Goal: Find specific page/section: Find specific page/section

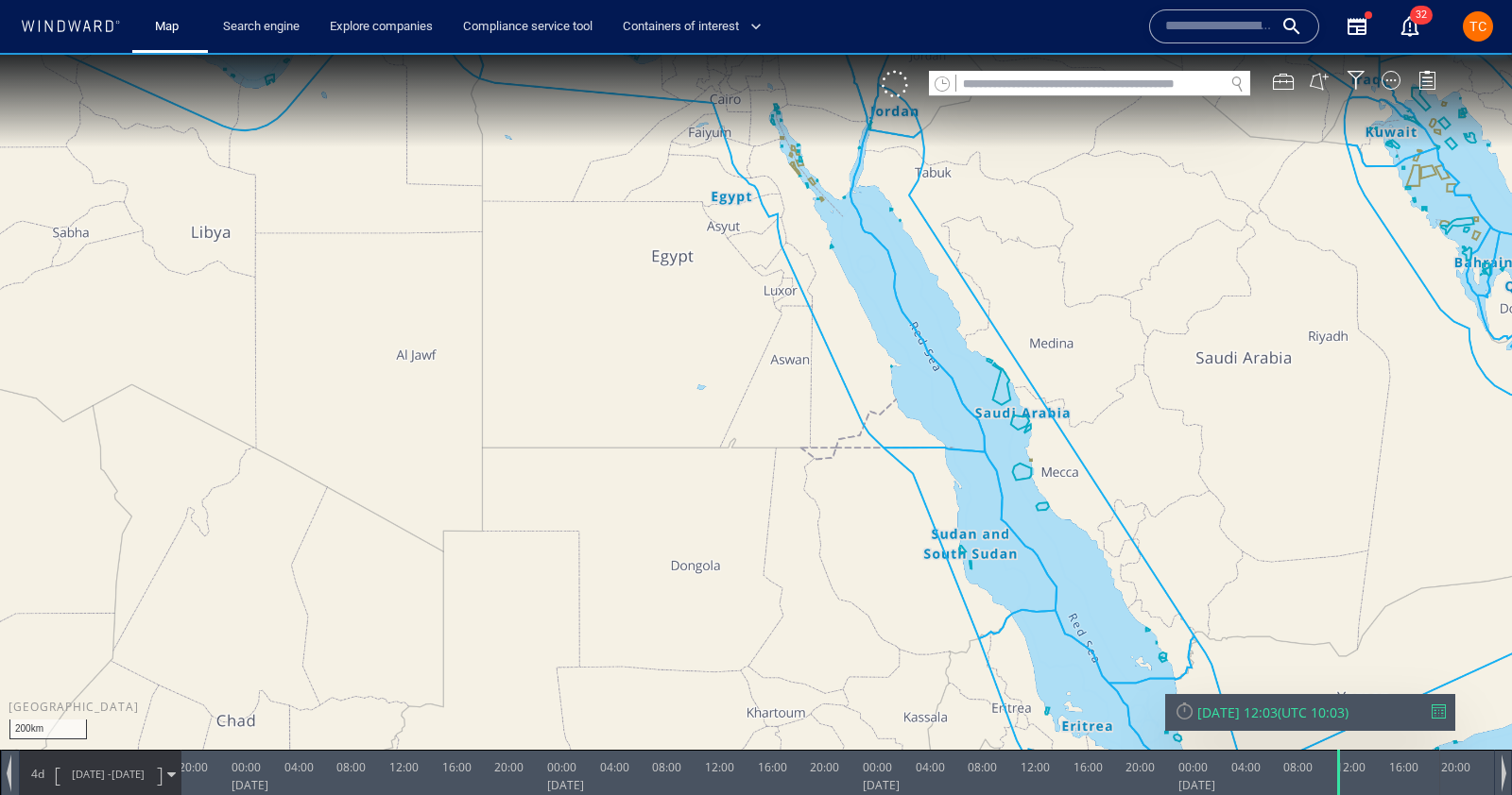
drag, startPoint x: 1177, startPoint y: 311, endPoint x: 567, endPoint y: 414, distance: 618.6
click at [567, 414] on canvas "Map" at bounding box center [756, 414] width 1512 height 724
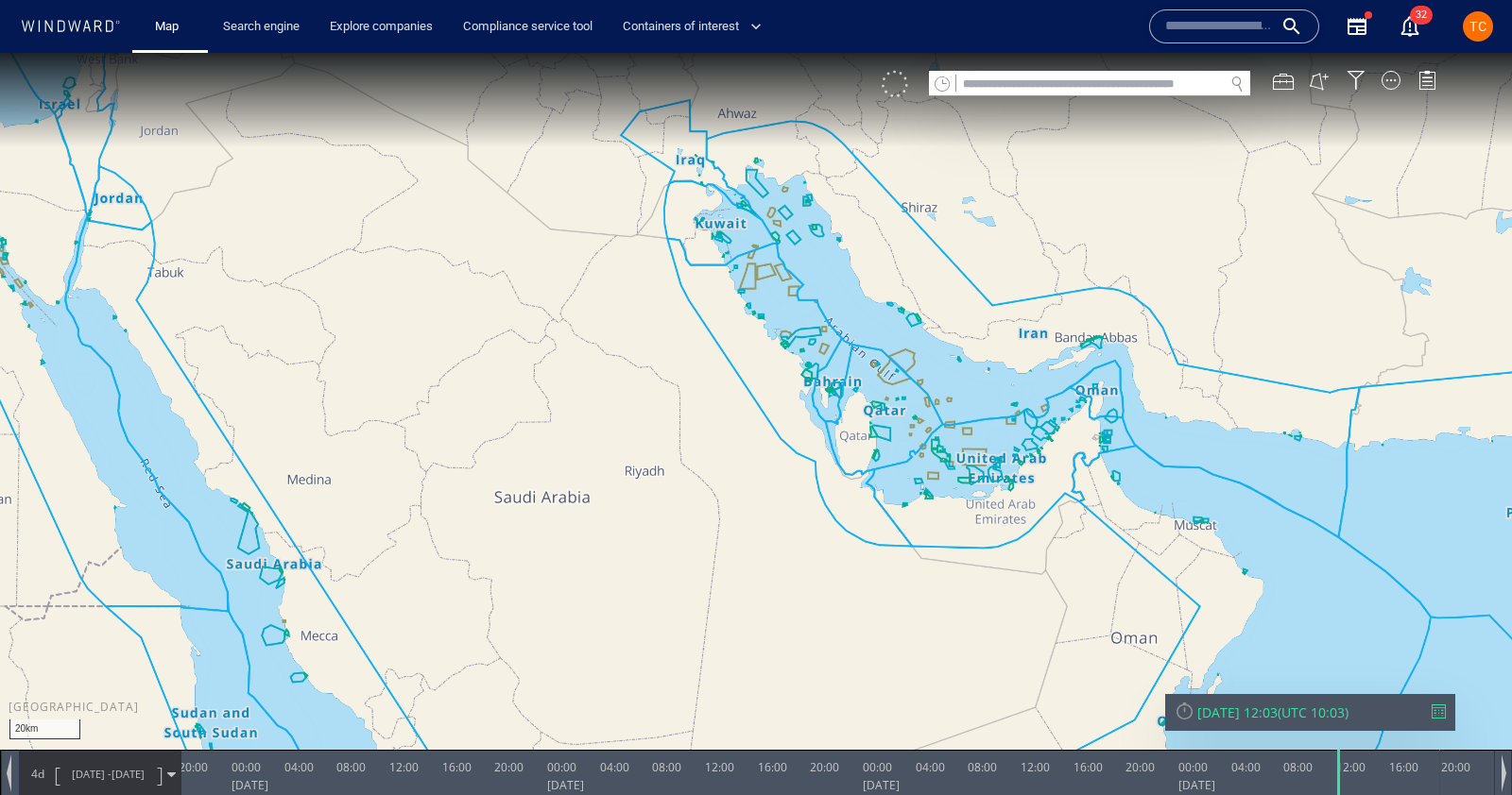
click at [913, 79] on div "VM" at bounding box center [1169, 85] width 573 height 27
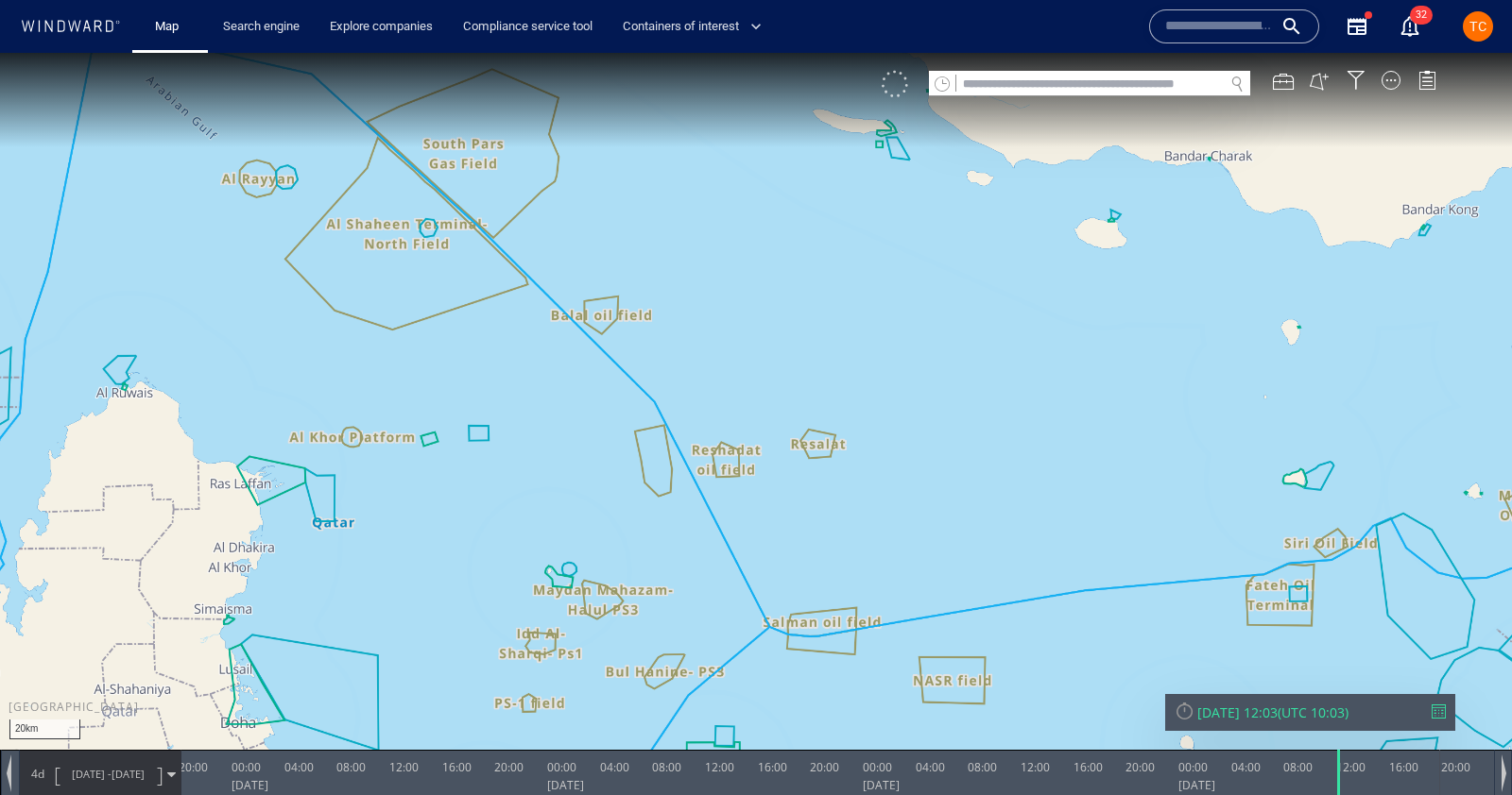
click at [899, 93] on div at bounding box center [895, 85] width 27 height 27
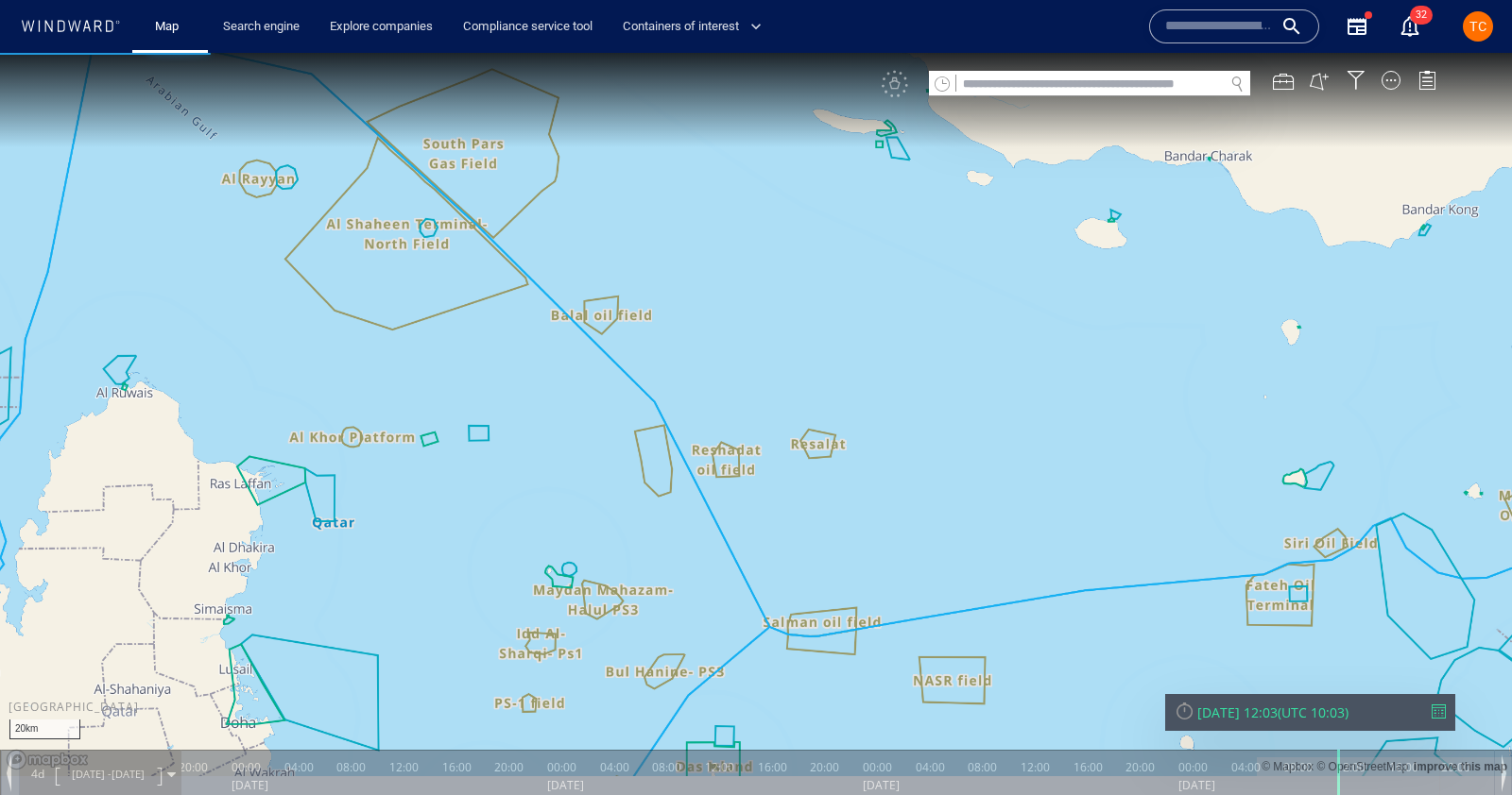
drag, startPoint x: 652, startPoint y: 351, endPoint x: 866, endPoint y: 272, distance: 228.1
click at [866, 273] on canvas "Map" at bounding box center [756, 414] width 1512 height 724
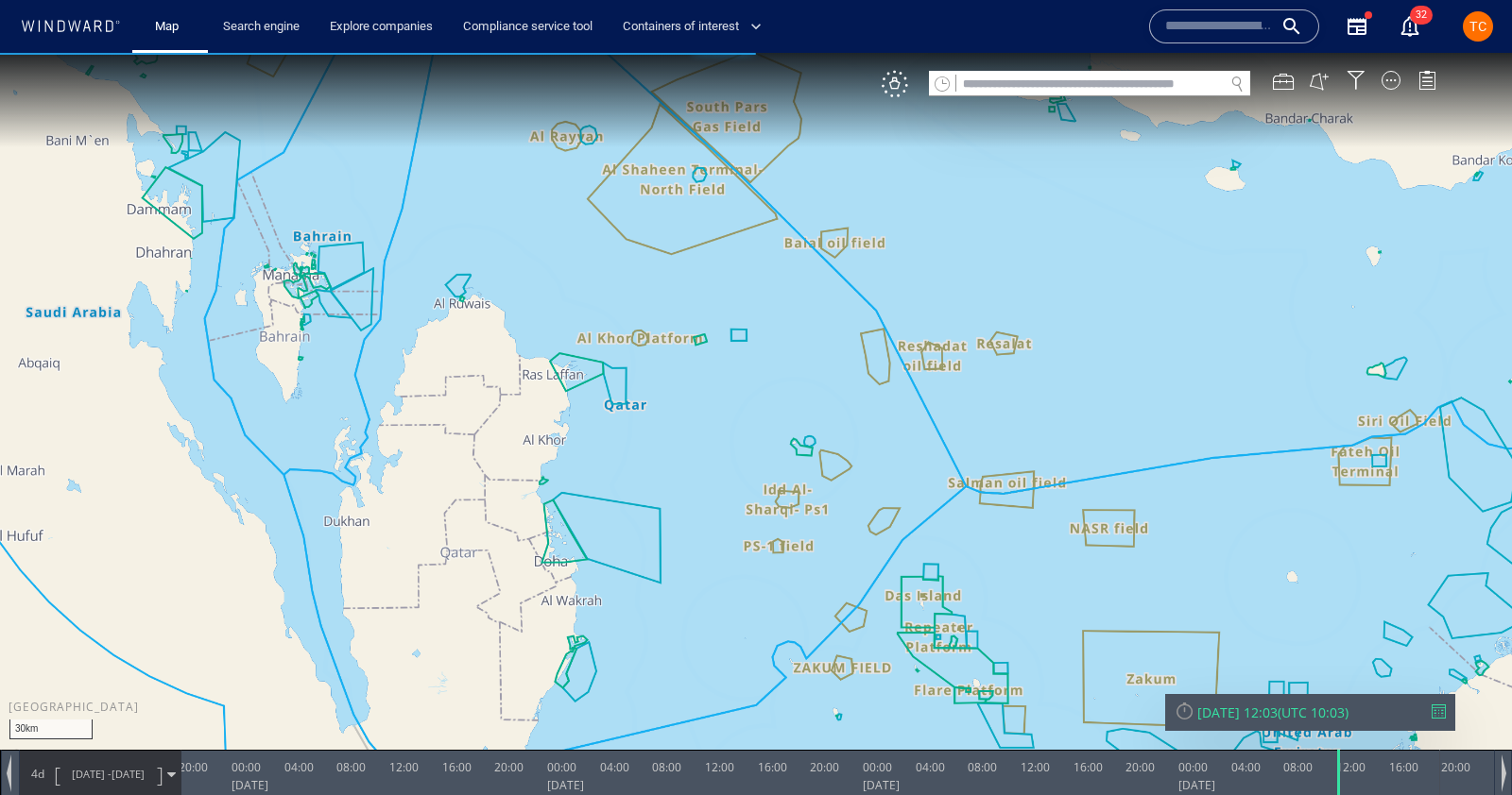
drag, startPoint x: 522, startPoint y: 339, endPoint x: 790, endPoint y: 463, distance: 295.3
click at [790, 462] on canvas "Map" at bounding box center [756, 414] width 1512 height 724
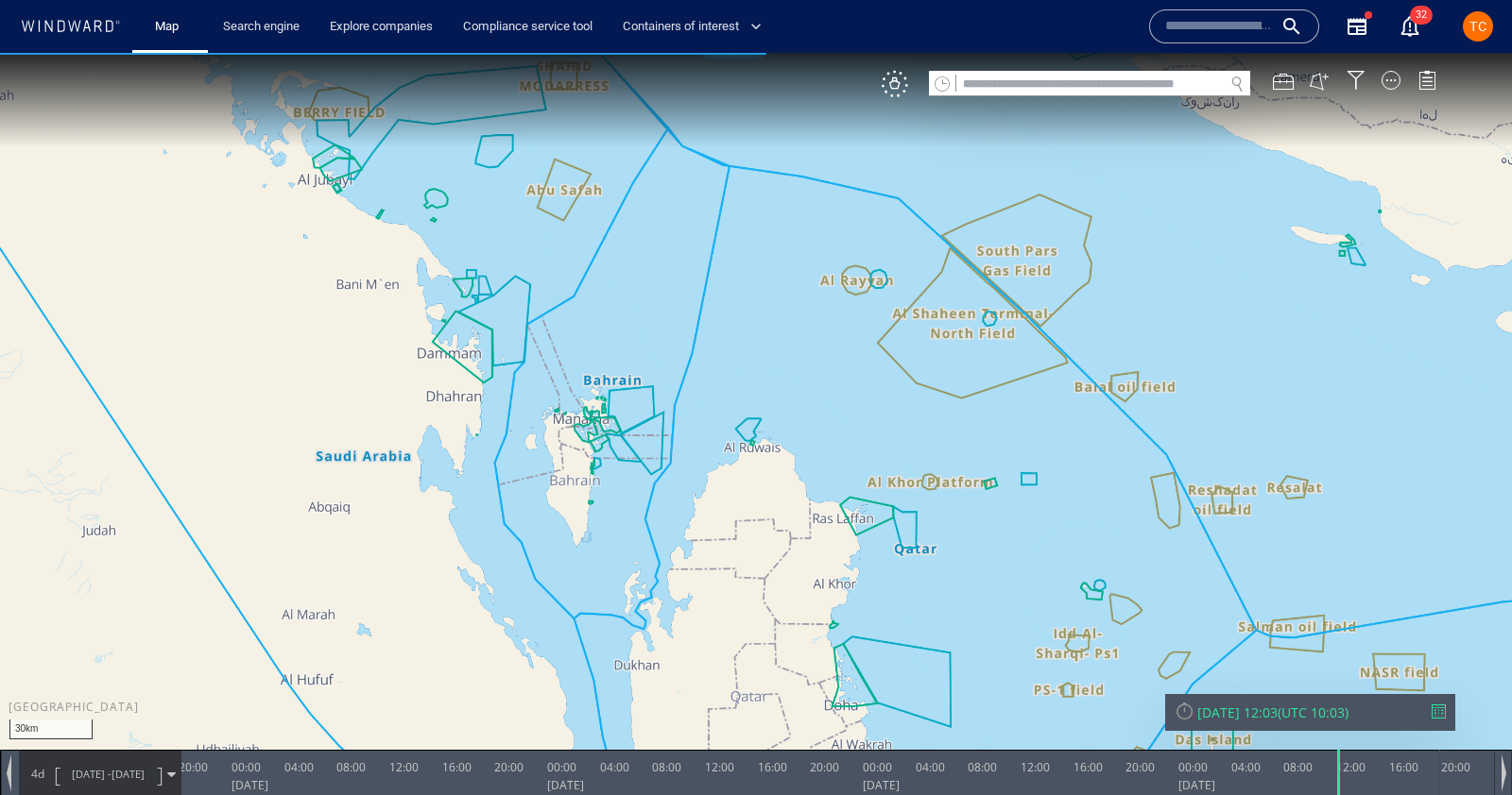
drag, startPoint x: 693, startPoint y: 261, endPoint x: 746, endPoint y: 386, distance: 135.8
click at [746, 386] on canvas "Map" at bounding box center [756, 414] width 1512 height 724
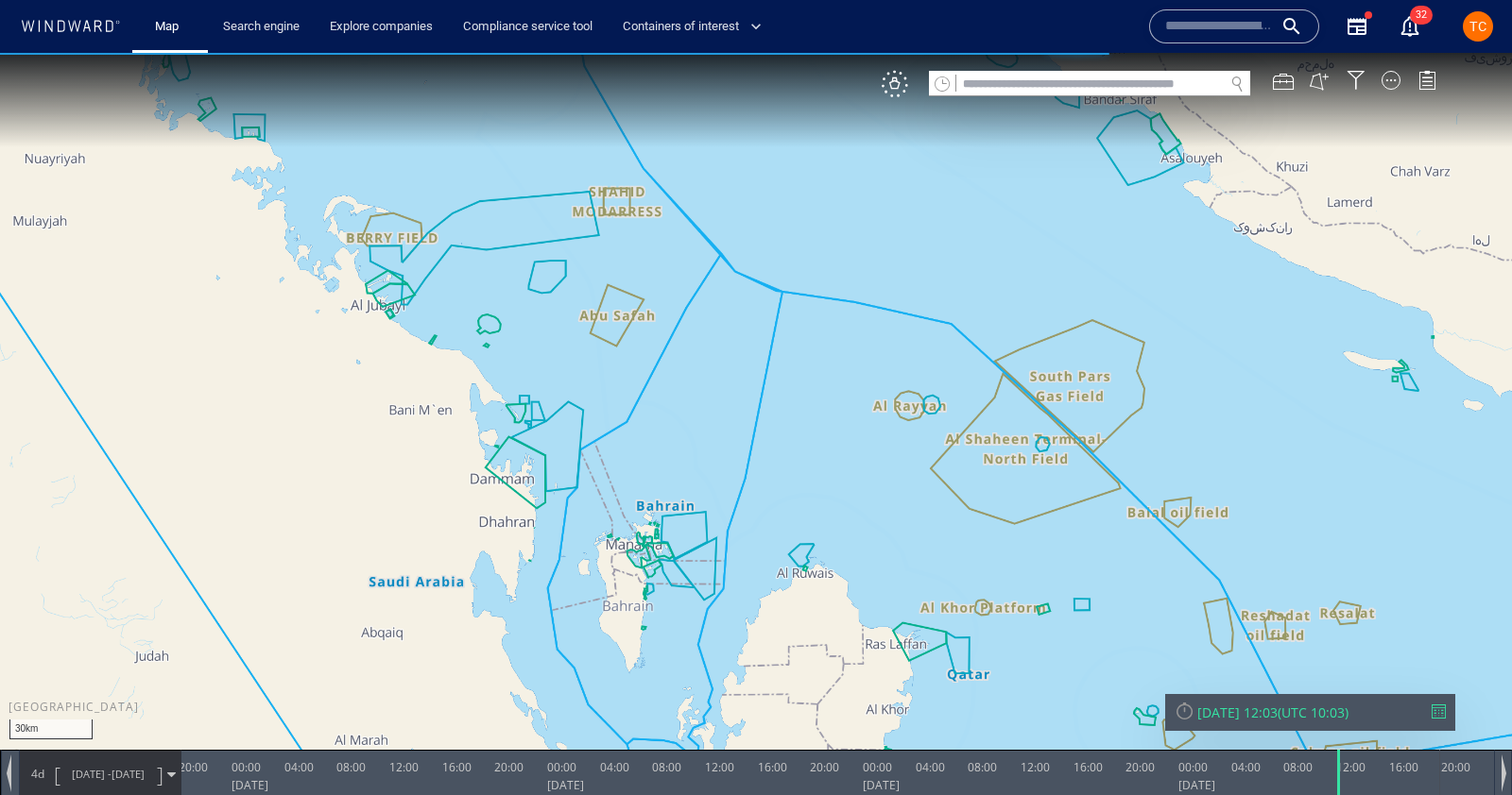
drag, startPoint x: 1480, startPoint y: 25, endPoint x: 1435, endPoint y: 98, distance: 85.8
click at [1480, 24] on span "TC" at bounding box center [1478, 27] width 17 height 15
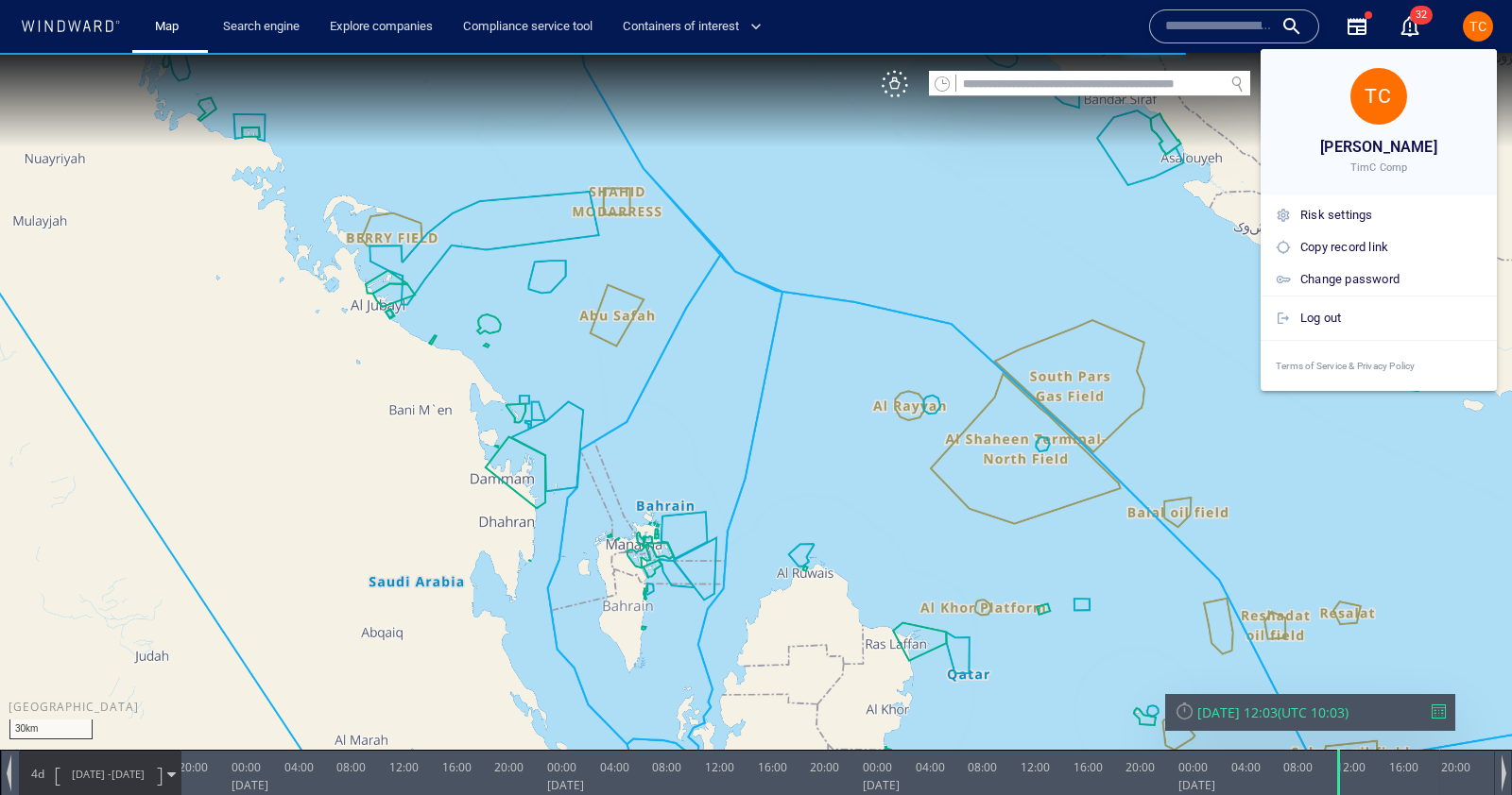
click at [1486, 34] on div at bounding box center [756, 397] width 1512 height 795
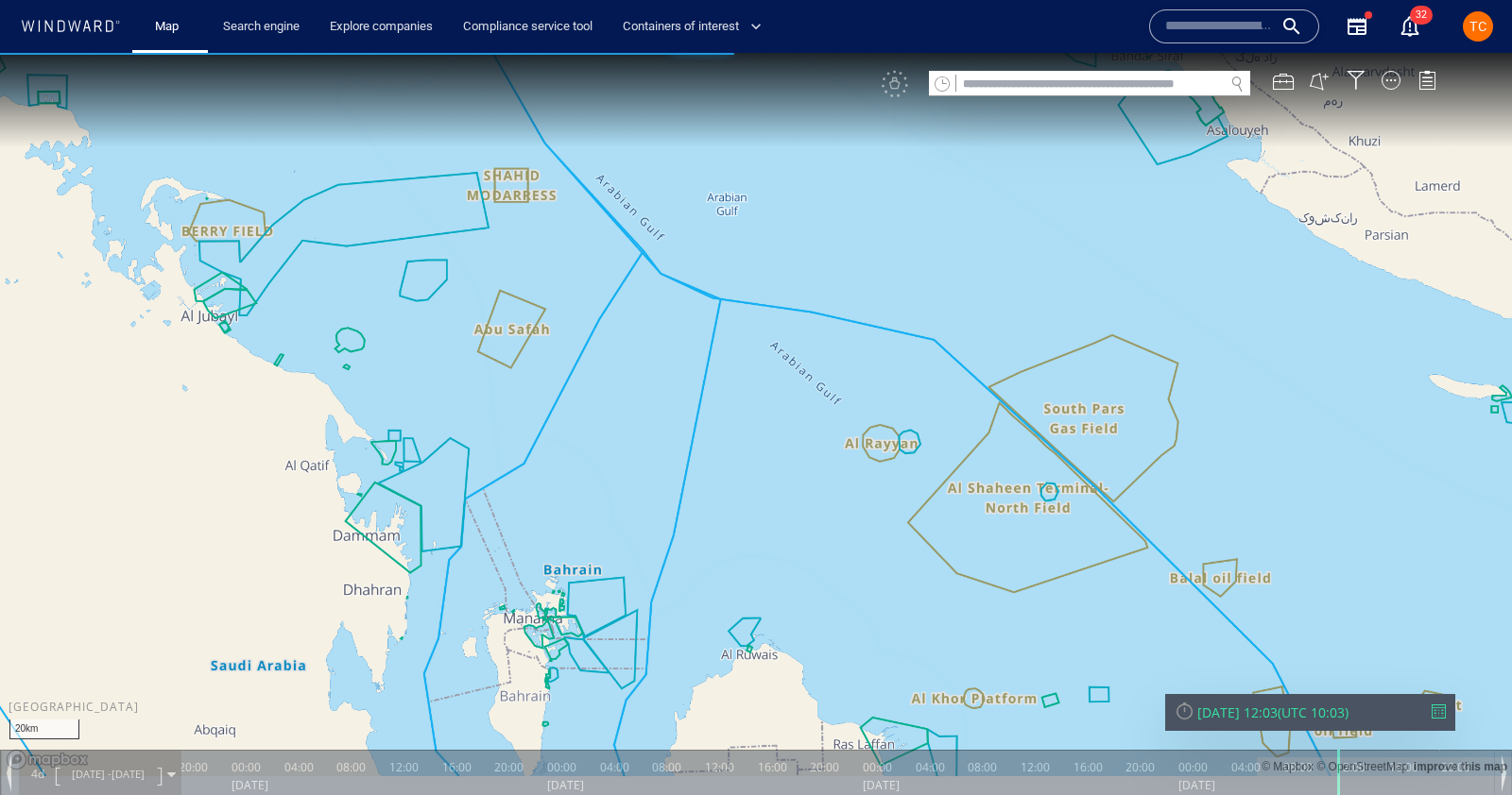
click at [886, 87] on div "VM" at bounding box center [1169, 85] width 573 height 27
click at [895, 87] on div "VM" at bounding box center [1169, 85] width 573 height 27
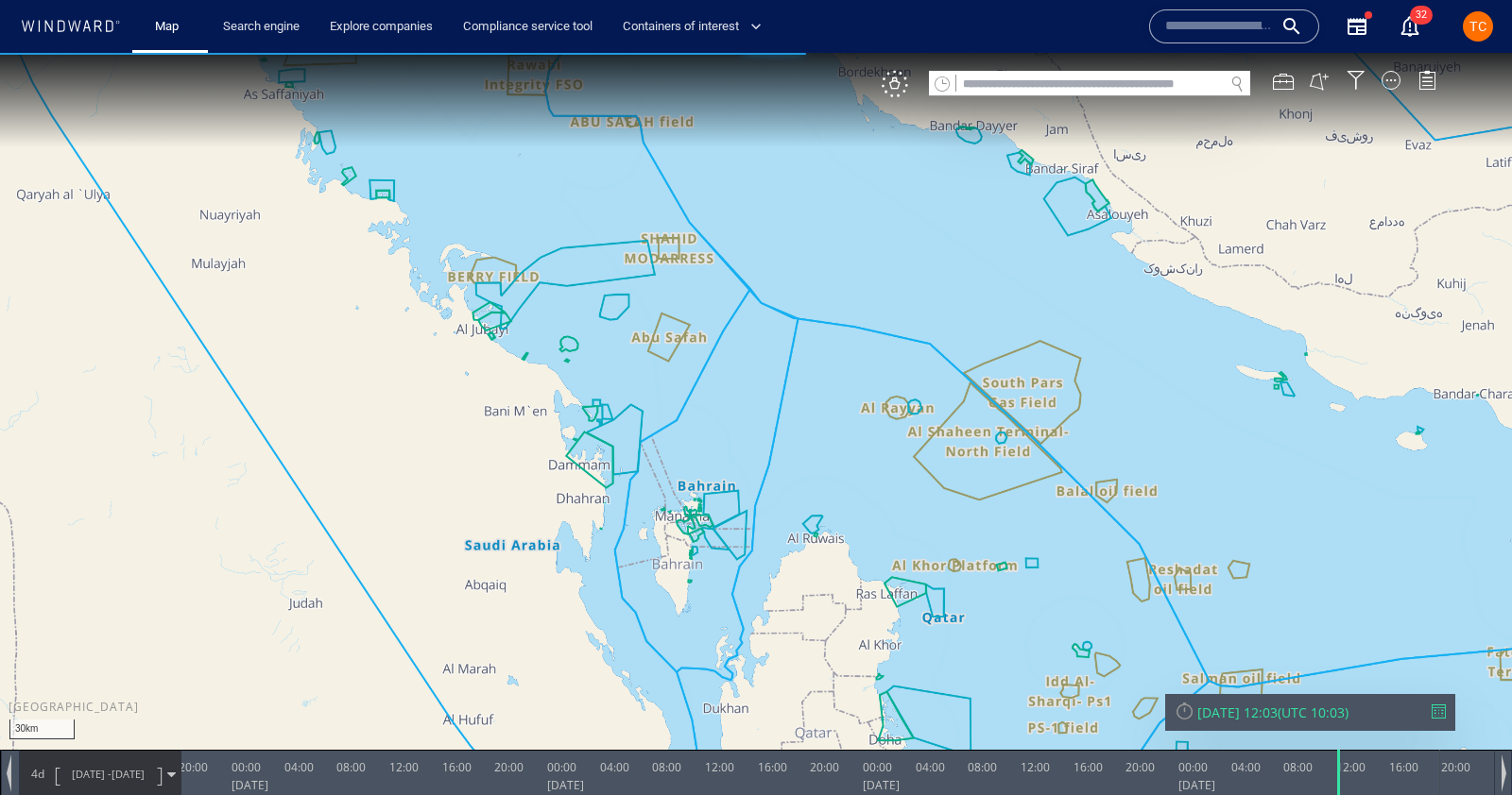
click at [85, 30] on icon at bounding box center [70, 26] width 101 height 12
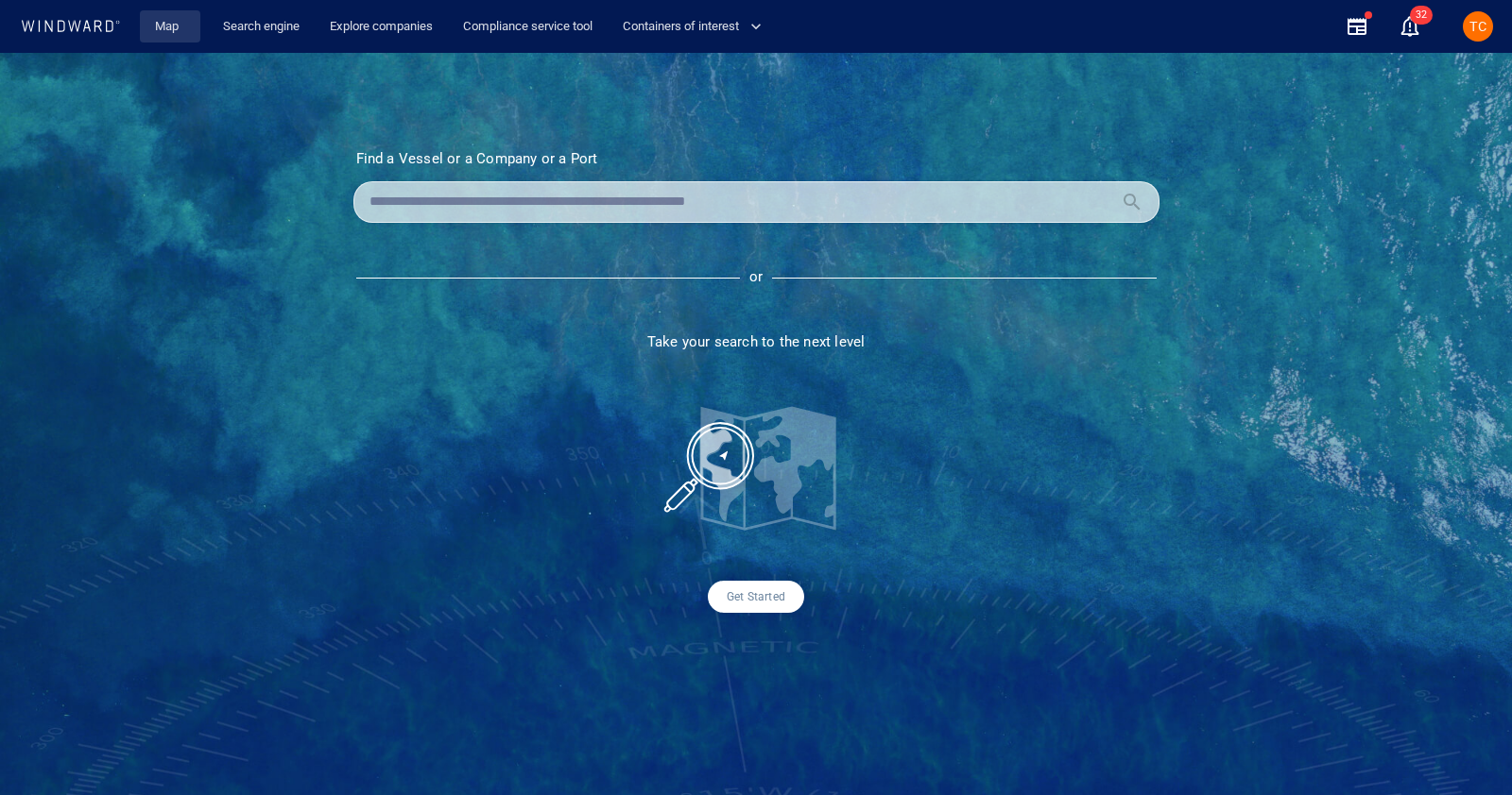
click at [160, 40] on link "Map" at bounding box center [169, 27] width 45 height 33
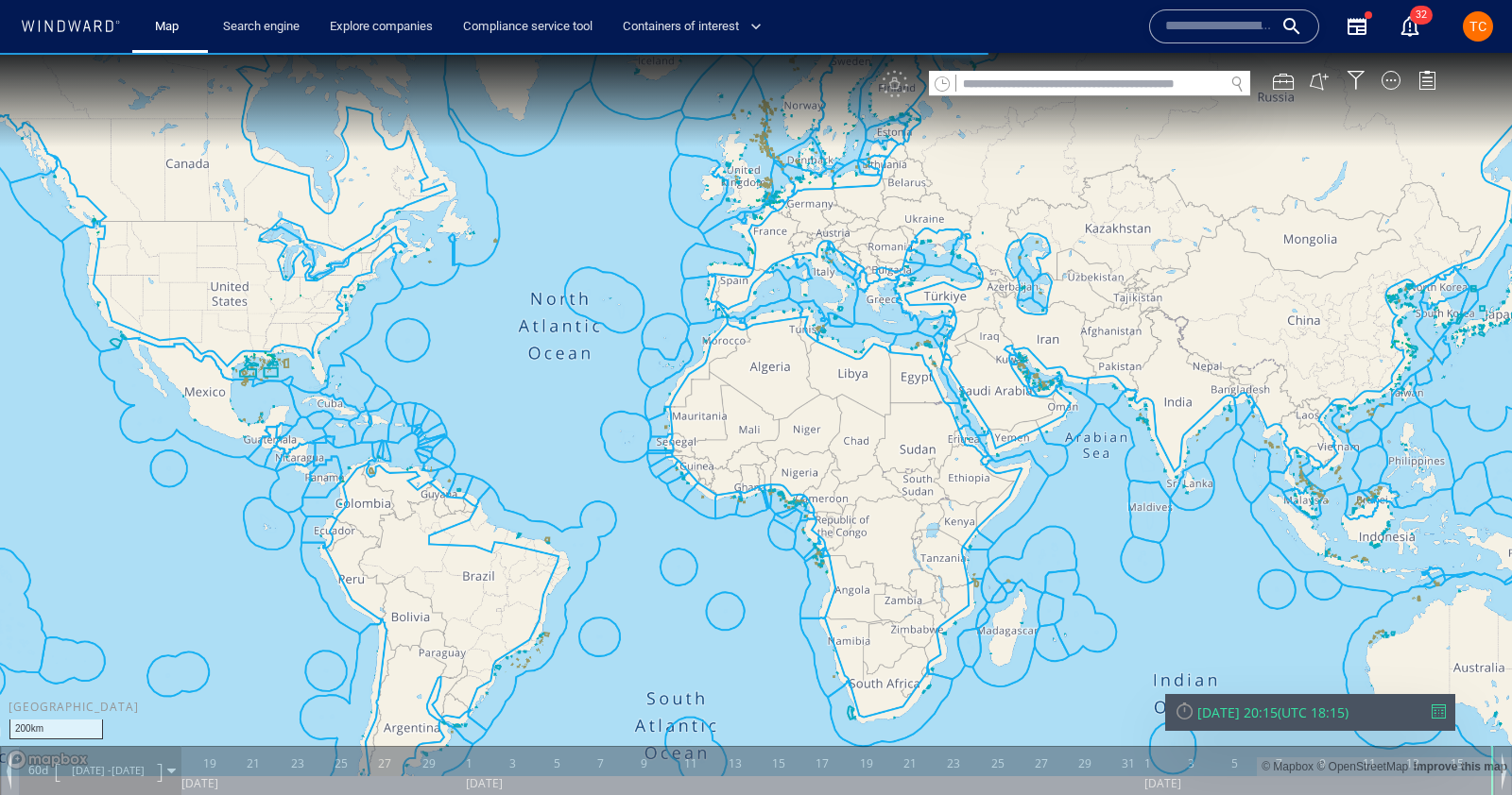
drag, startPoint x: 1095, startPoint y: 387, endPoint x: 831, endPoint y: 360, distance: 265.4
click at [831, 360] on canvas "Map" at bounding box center [756, 414] width 1512 height 724
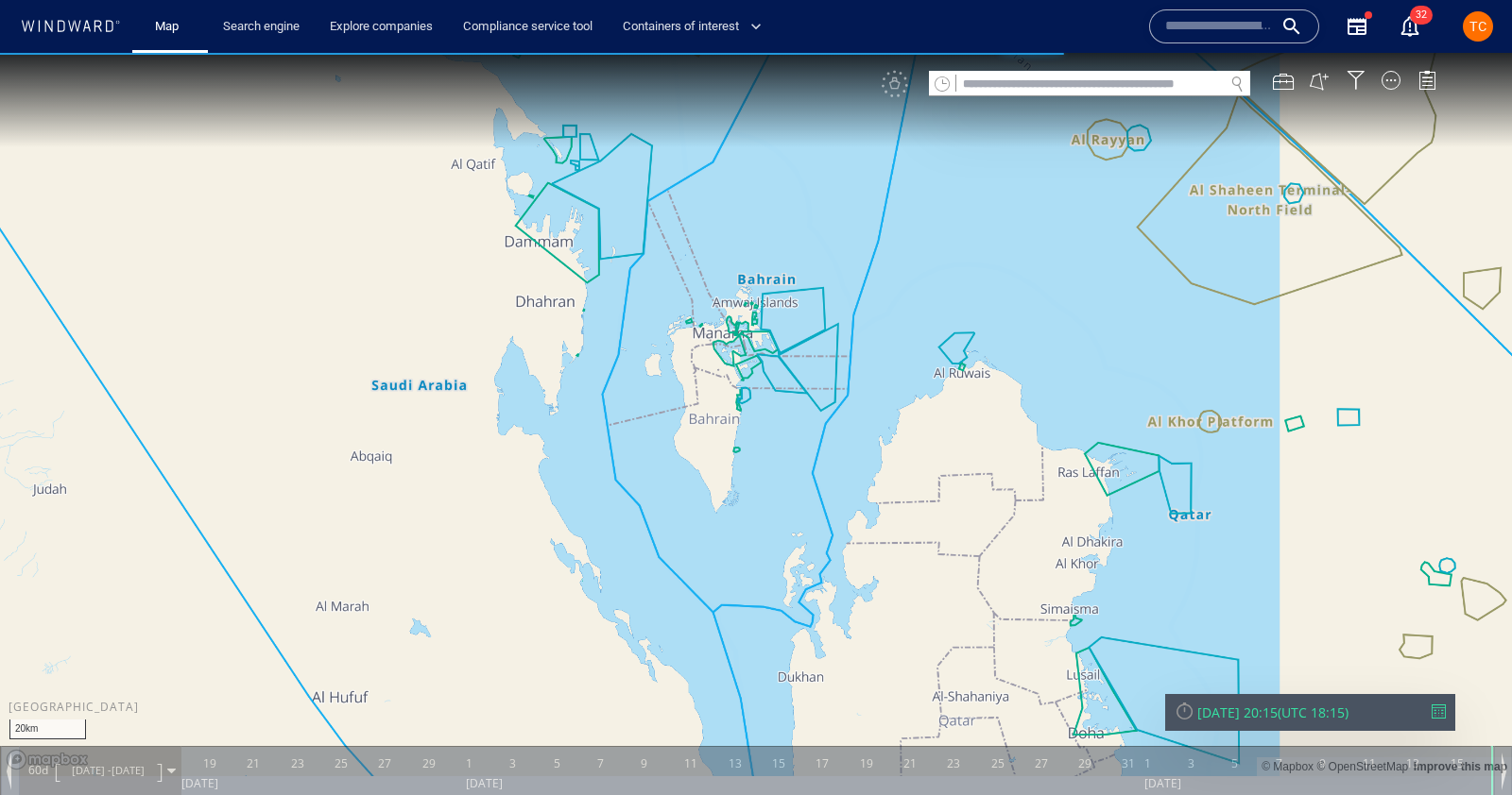
click at [801, 333] on canvas "Map" at bounding box center [756, 414] width 1512 height 724
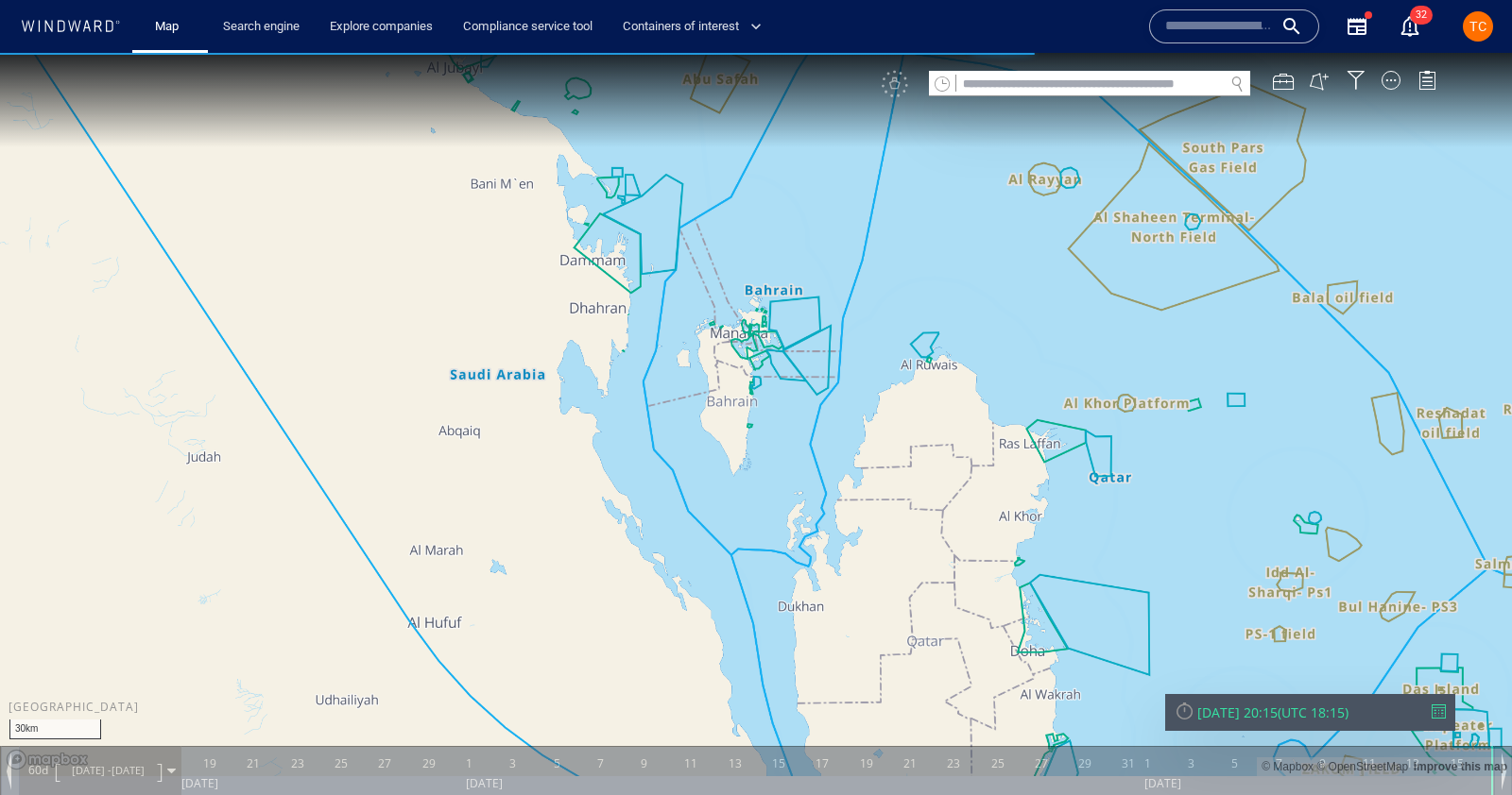
drag, startPoint x: 1057, startPoint y: 448, endPoint x: 835, endPoint y: 230, distance: 311.1
click at [835, 231] on canvas "Map" at bounding box center [756, 414] width 1512 height 724
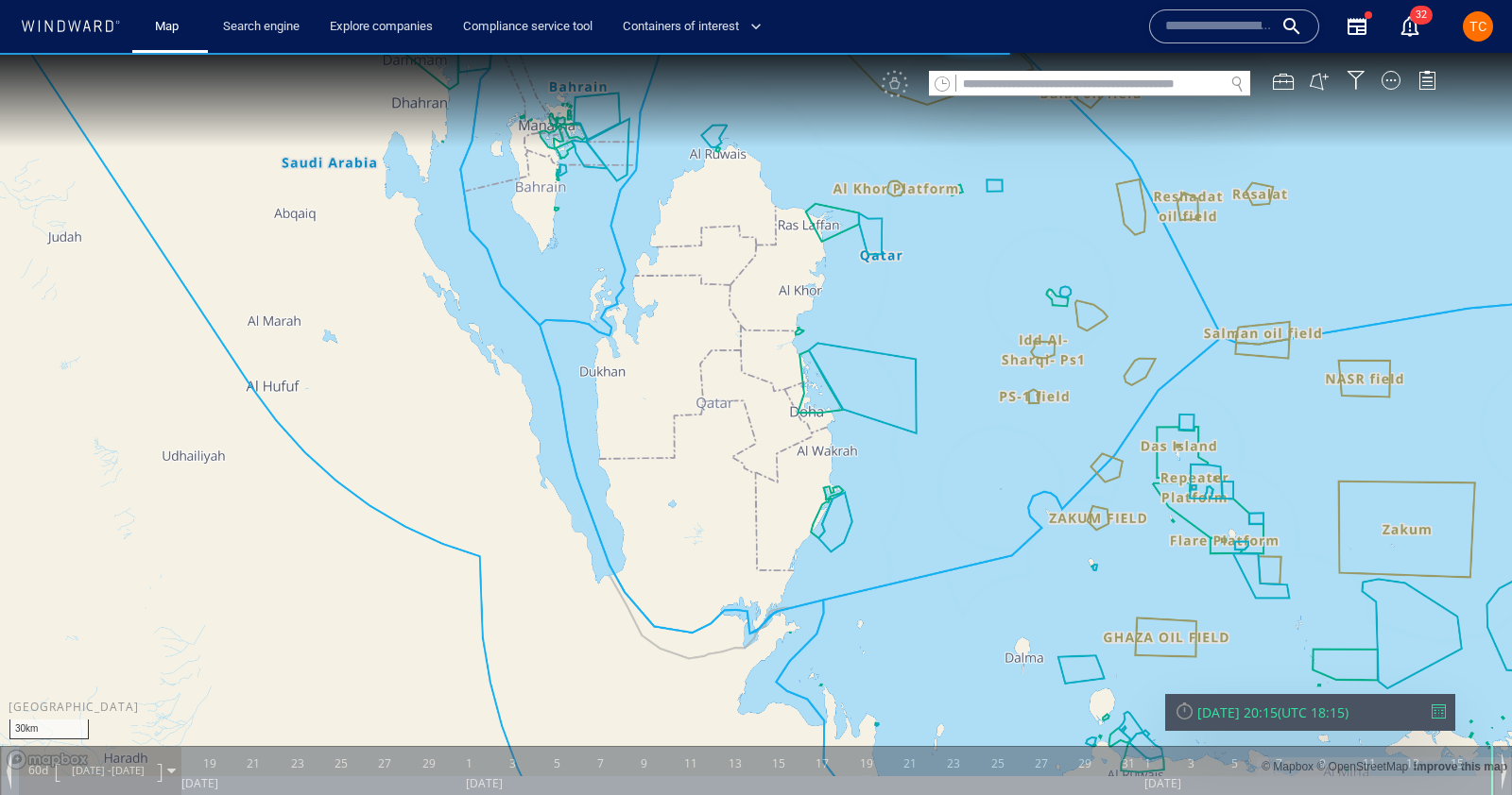
drag, startPoint x: 943, startPoint y: 353, endPoint x: 659, endPoint y: 143, distance: 353.2
click at [659, 143] on canvas "Map" at bounding box center [756, 414] width 1512 height 724
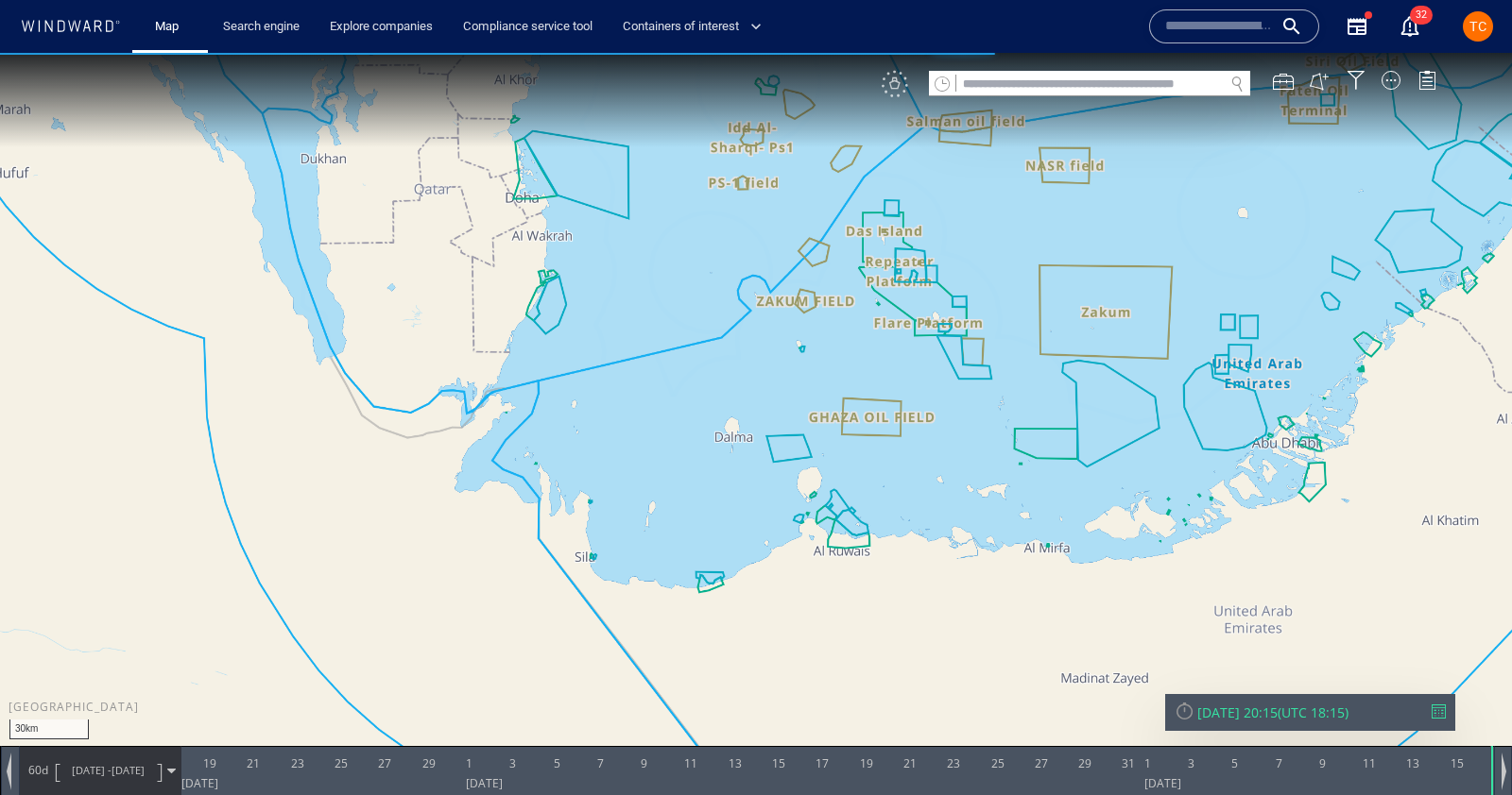
click at [902, 73] on div "VM" at bounding box center [895, 85] width 27 height 27
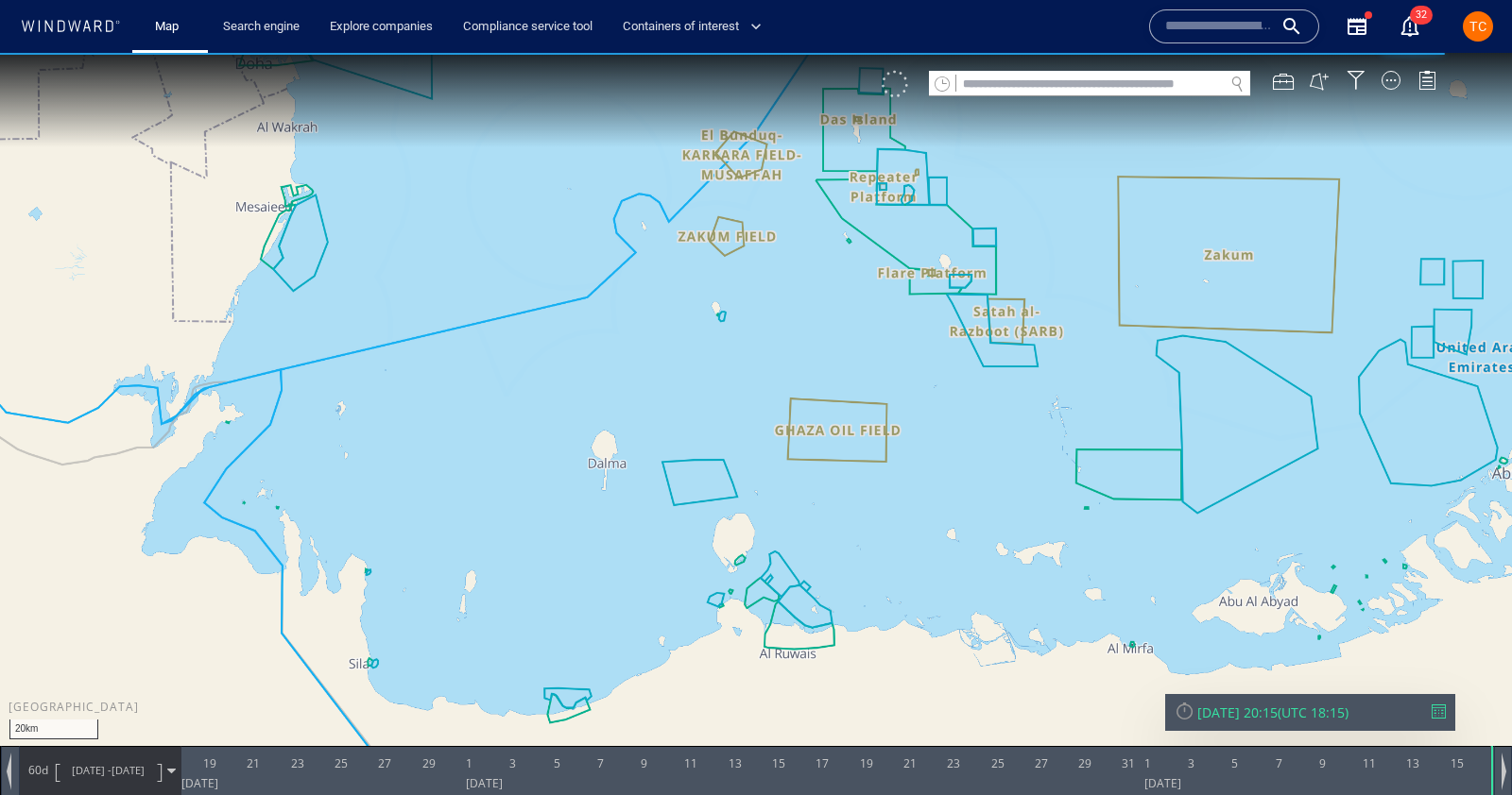
click at [895, 78] on div at bounding box center [895, 85] width 27 height 27
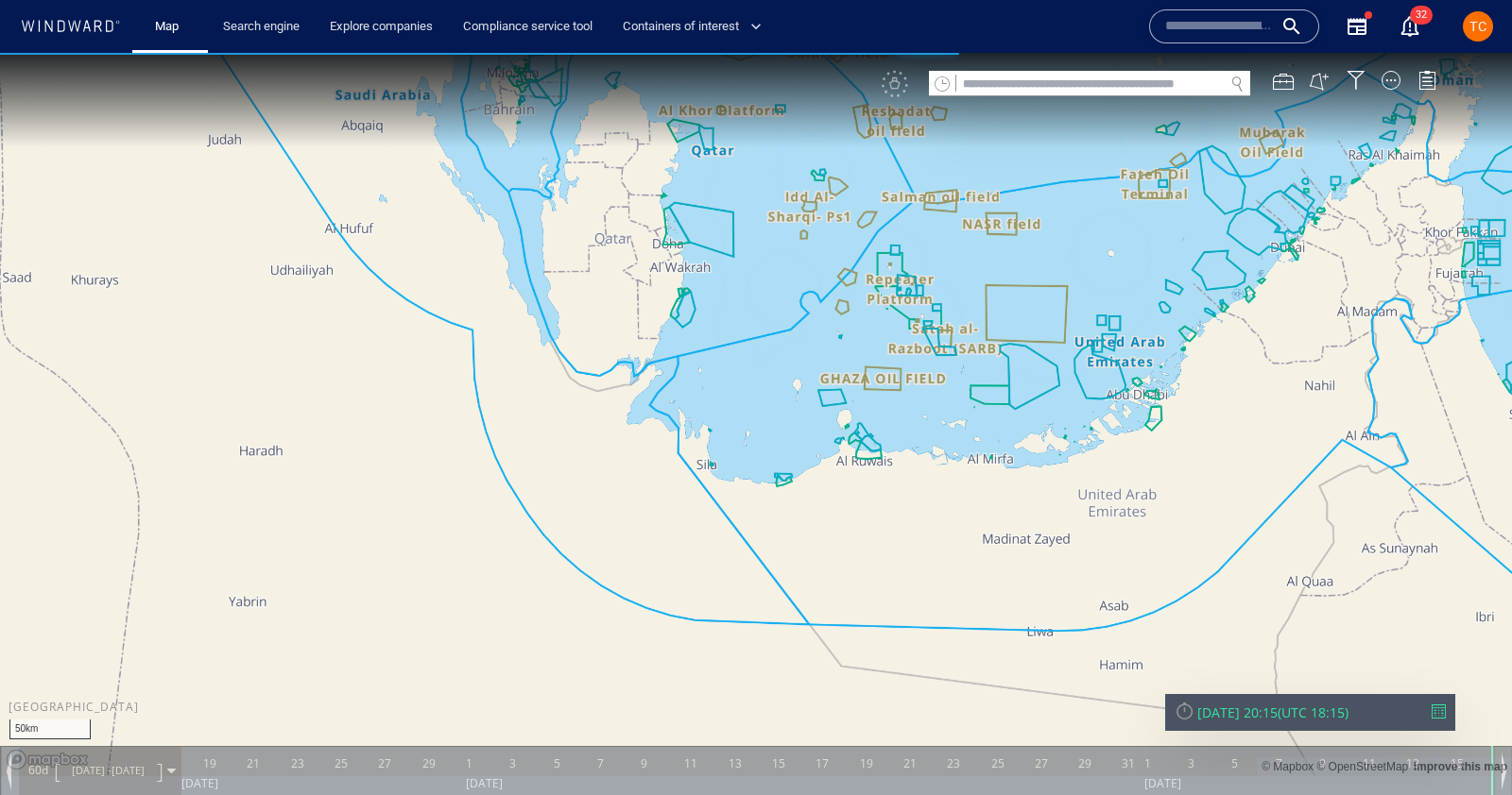
drag, startPoint x: 829, startPoint y: 234, endPoint x: 1037, endPoint y: 489, distance: 329.1
click at [1037, 489] on canvas "Map" at bounding box center [756, 414] width 1512 height 724
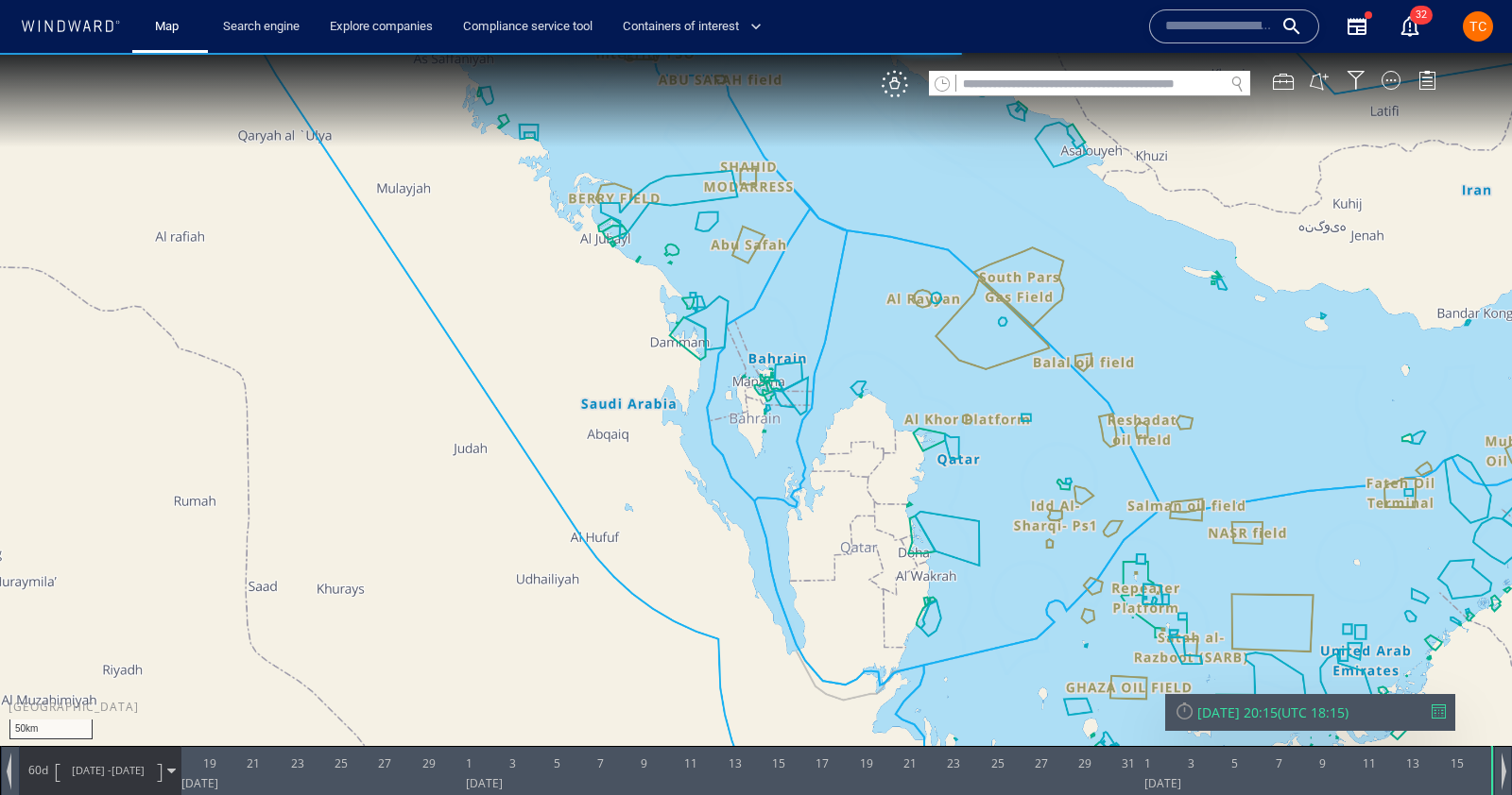
drag, startPoint x: 791, startPoint y: 241, endPoint x: 866, endPoint y: 511, distance: 280.2
click at [866, 511] on canvas "Map" at bounding box center [756, 414] width 1512 height 724
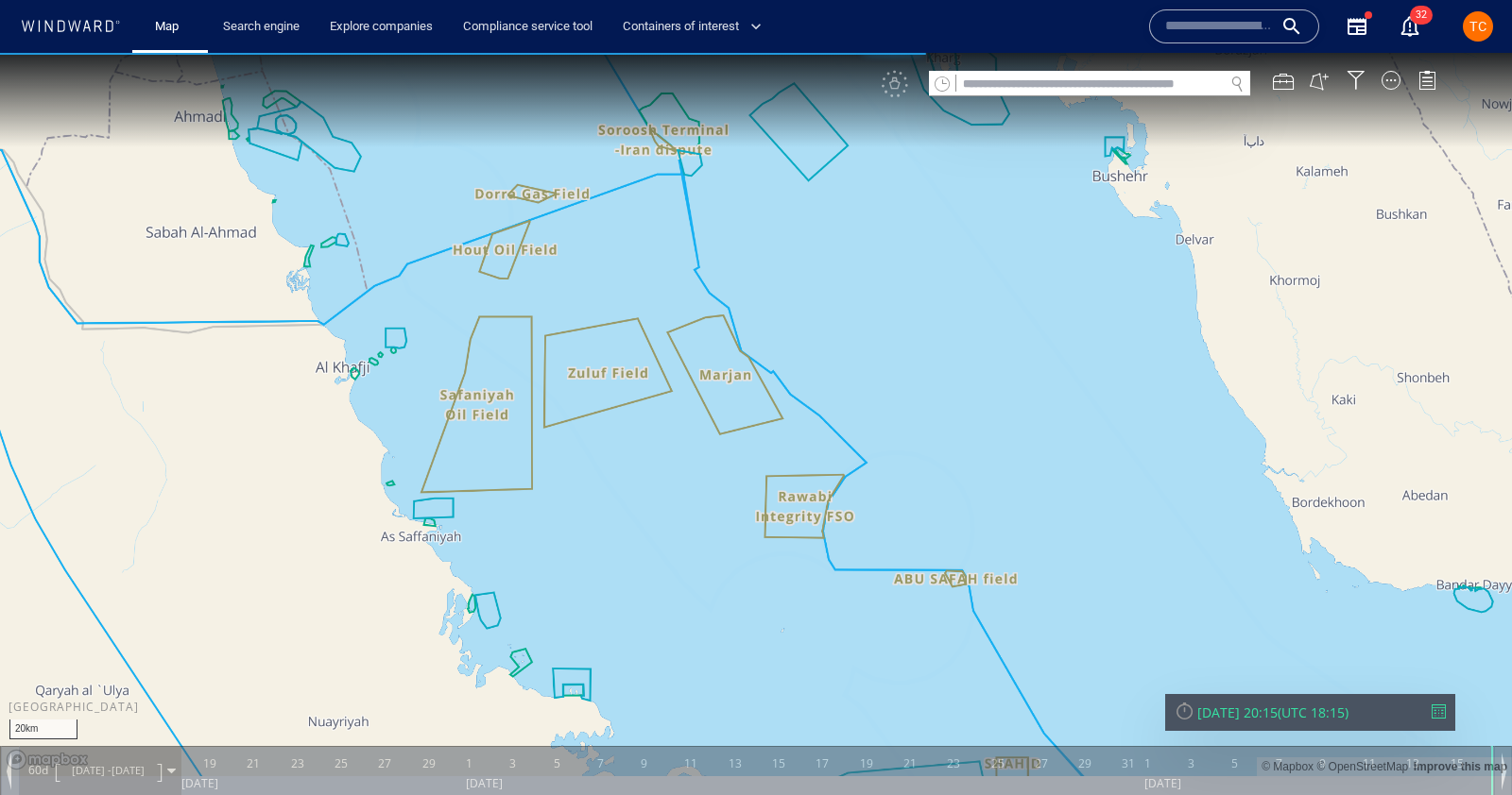
drag, startPoint x: 432, startPoint y: 167, endPoint x: 633, endPoint y: 478, distance: 370.3
click at [633, 481] on canvas "Map" at bounding box center [756, 414] width 1512 height 724
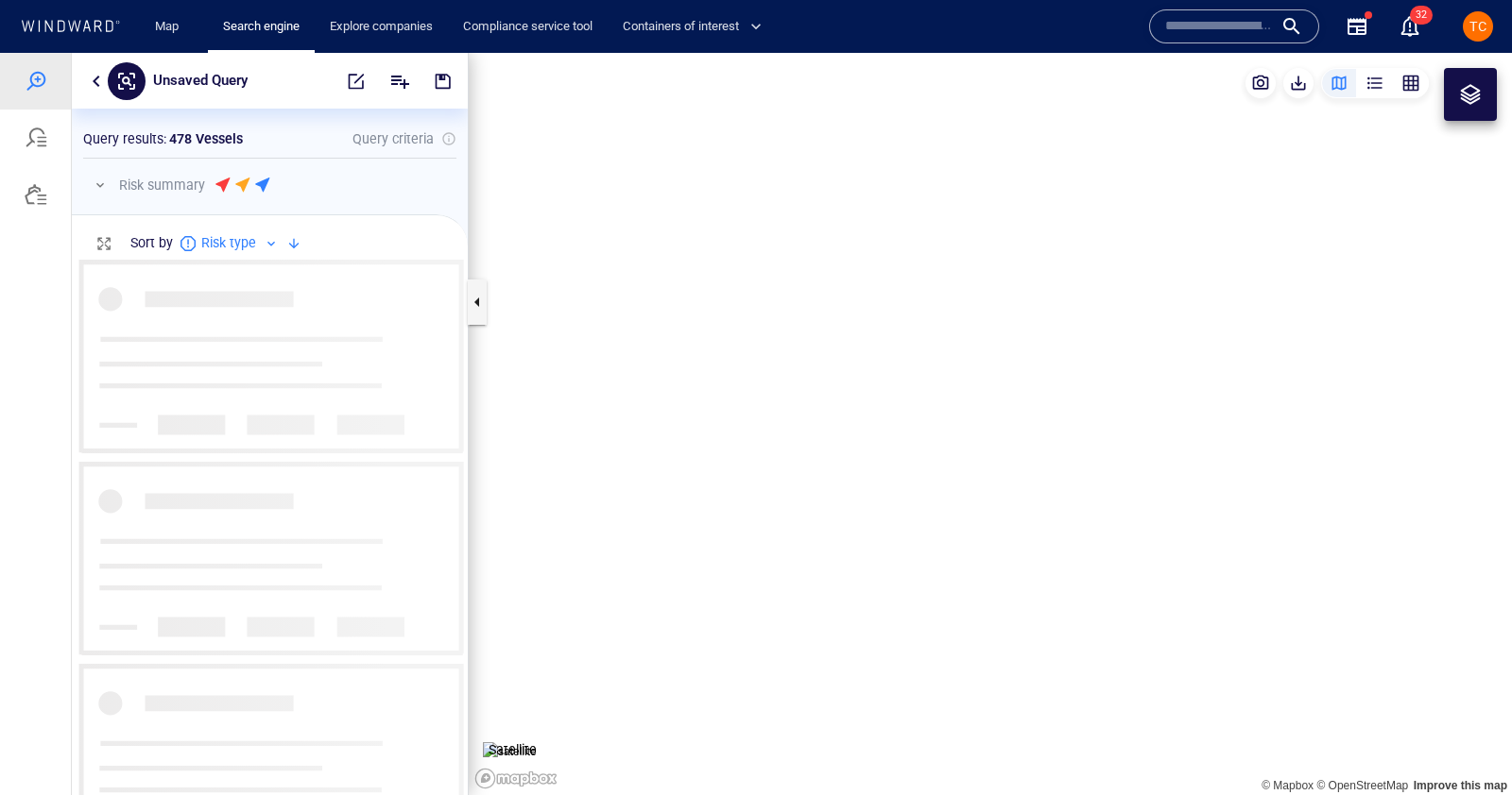
scroll to position [535, 396]
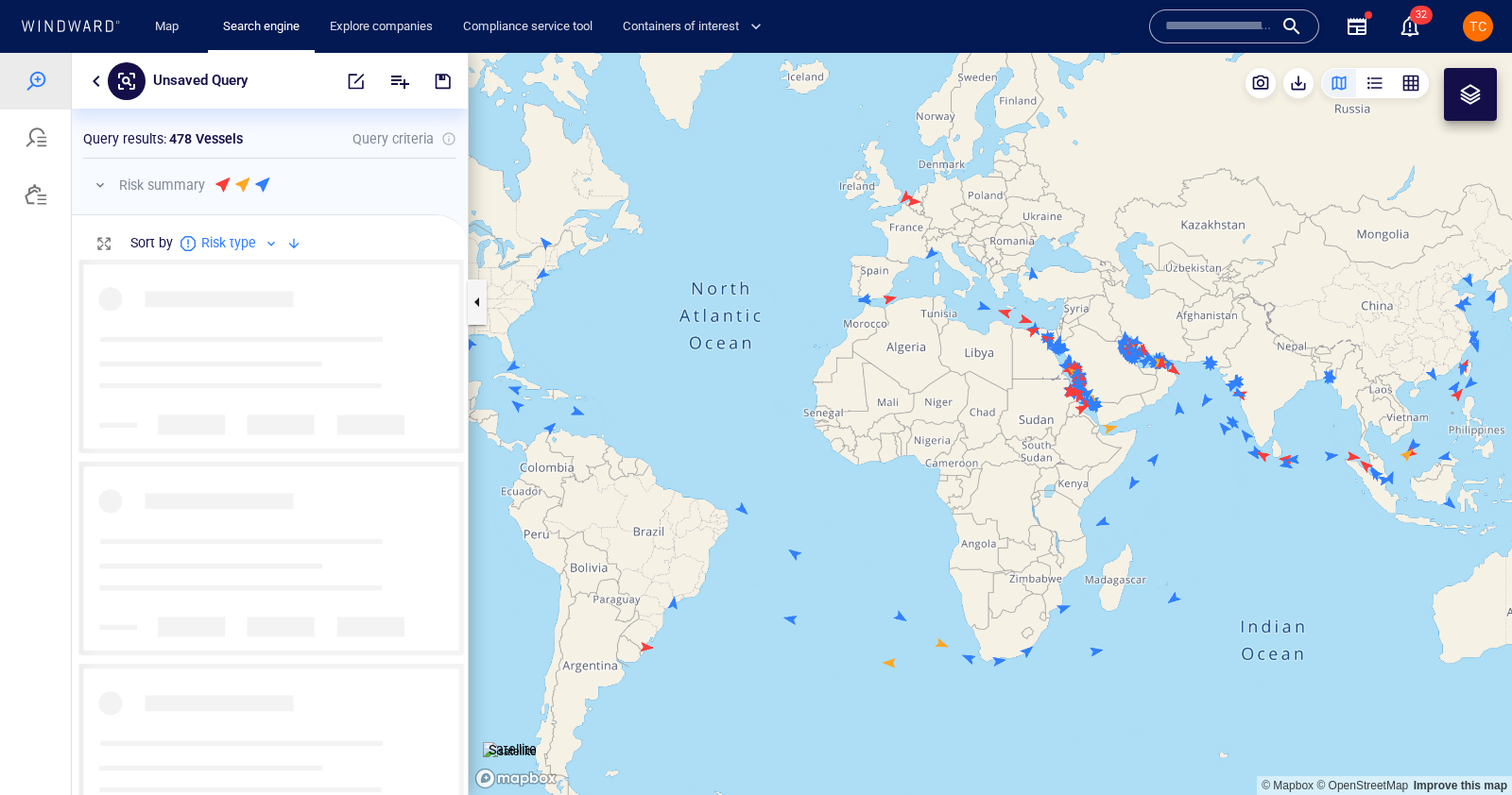
drag, startPoint x: 1278, startPoint y: 338, endPoint x: 650, endPoint y: 476, distance: 643.0
click at [650, 476] on canvas "Map" at bounding box center [990, 424] width 1044 height 742
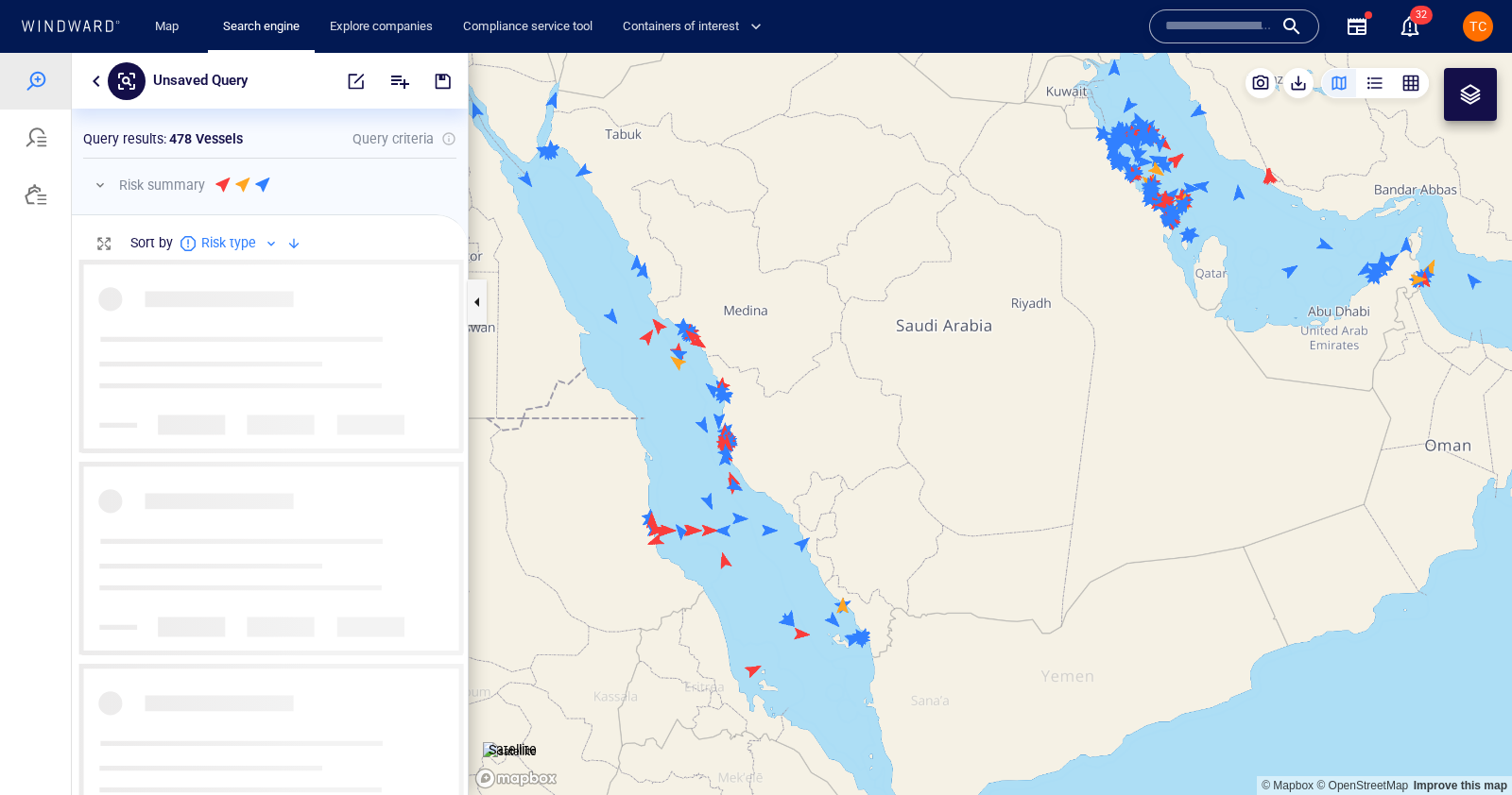
drag, startPoint x: 1083, startPoint y: 240, endPoint x: 1079, endPoint y: 275, distance: 35.2
click at [1079, 275] on canvas "Map" at bounding box center [990, 424] width 1044 height 742
